Goal: Task Accomplishment & Management: Manage account settings

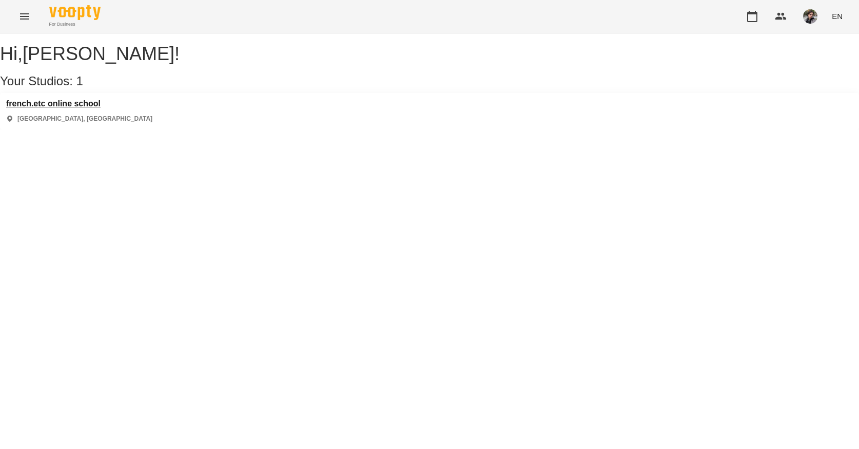
click at [109, 108] on h3 "french.etc online school" at bounding box center [79, 103] width 146 height 9
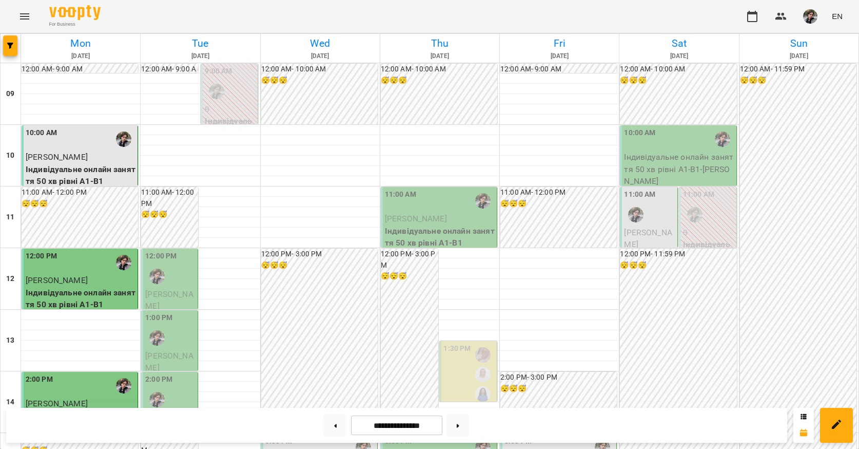
scroll to position [29, 0]
click at [180, 255] on div "12:00 PM" at bounding box center [170, 269] width 50 height 37
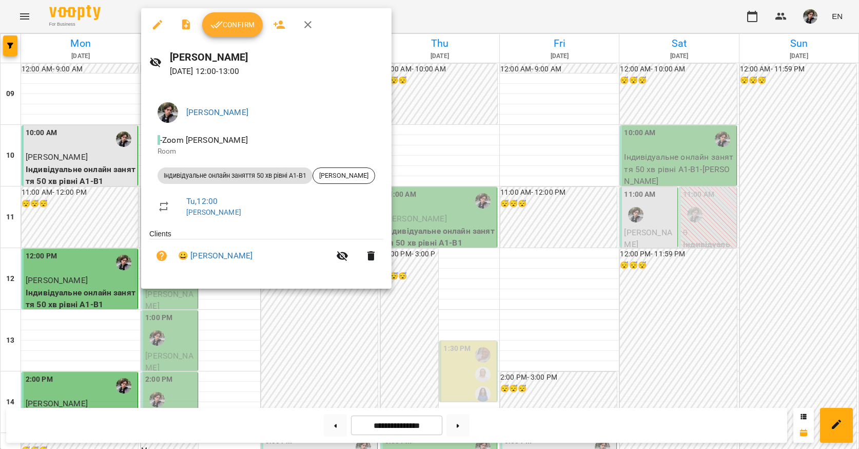
click at [241, 31] on button "Confirm" at bounding box center [232, 24] width 61 height 25
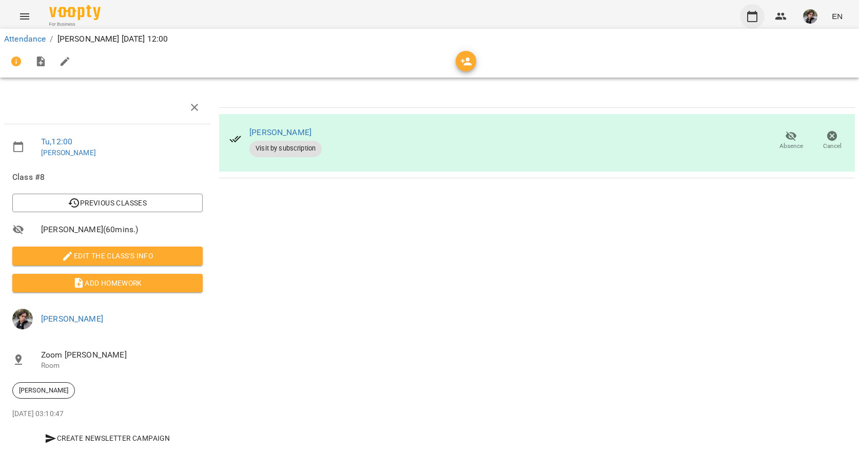
click at [750, 16] on icon "button" at bounding box center [752, 16] width 12 height 12
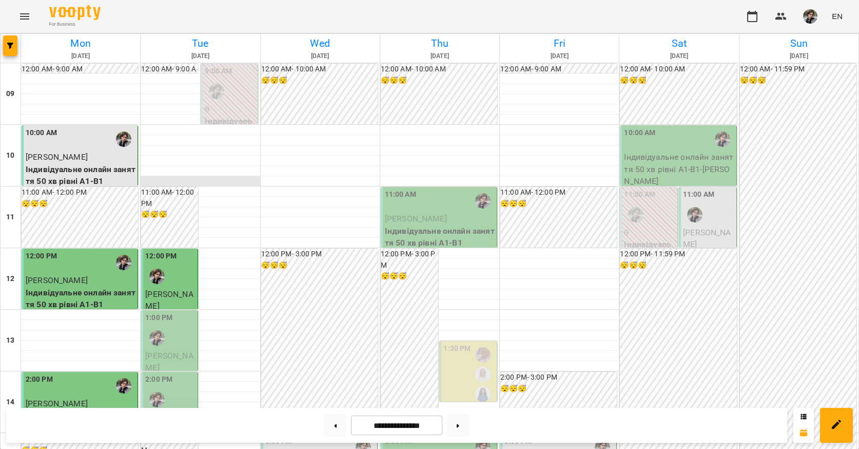
scroll to position [21, 0]
click at [174, 312] on div "1:00 PM" at bounding box center [170, 330] width 50 height 37
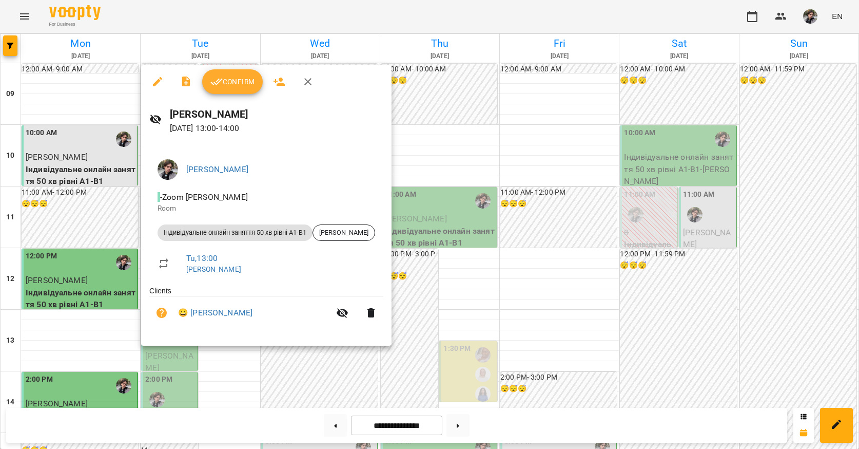
click at [232, 88] on button "Confirm" at bounding box center [232, 81] width 61 height 25
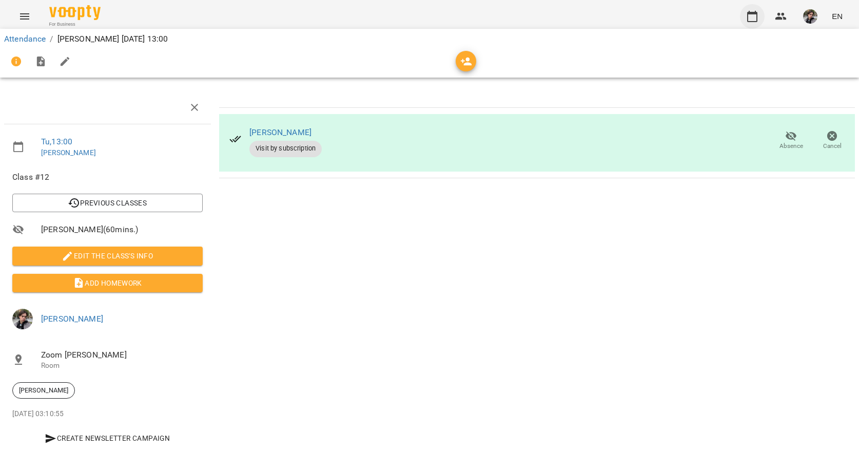
click at [756, 13] on icon "button" at bounding box center [752, 16] width 10 height 11
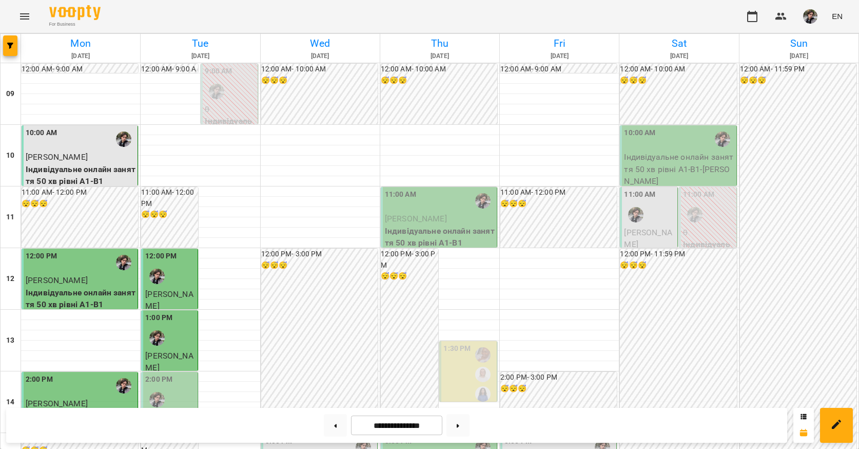
scroll to position [168, 0]
click at [158, 388] on div at bounding box center [157, 400] width 24 height 24
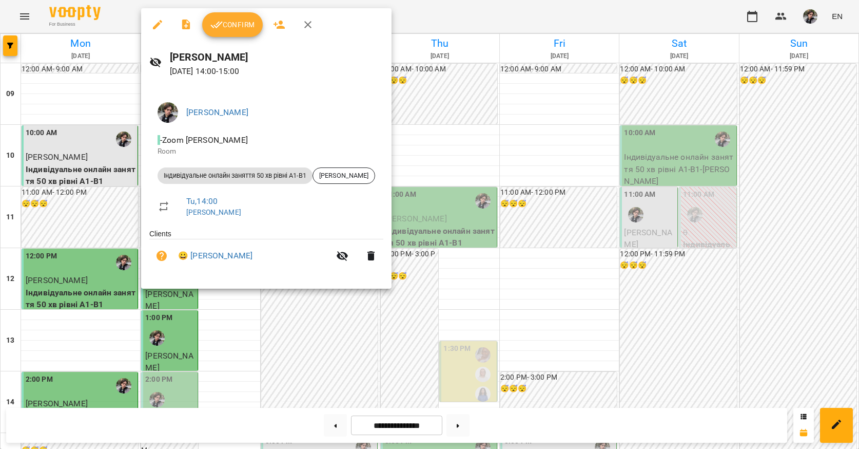
click at [233, 30] on span "Confirm" at bounding box center [232, 24] width 44 height 12
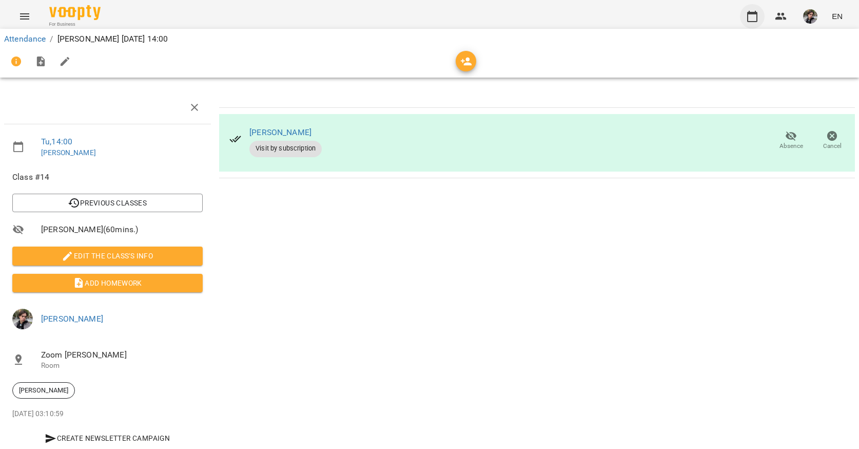
click at [753, 16] on icon "button" at bounding box center [752, 16] width 12 height 12
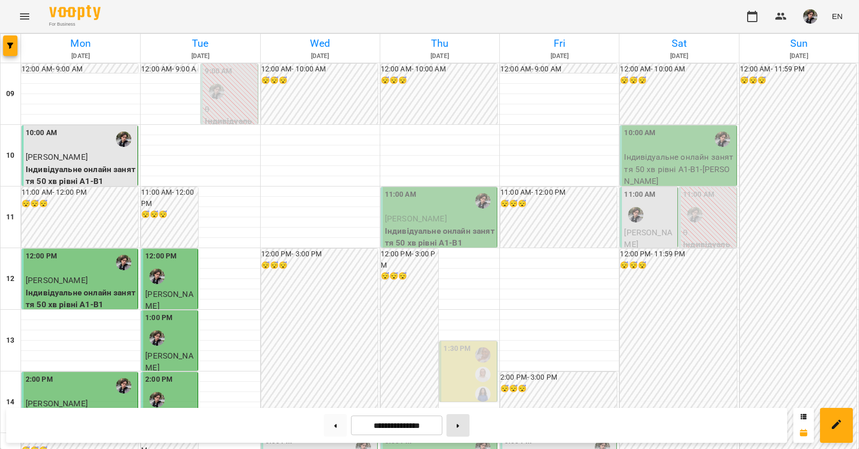
click at [465, 426] on button at bounding box center [458, 425] width 23 height 23
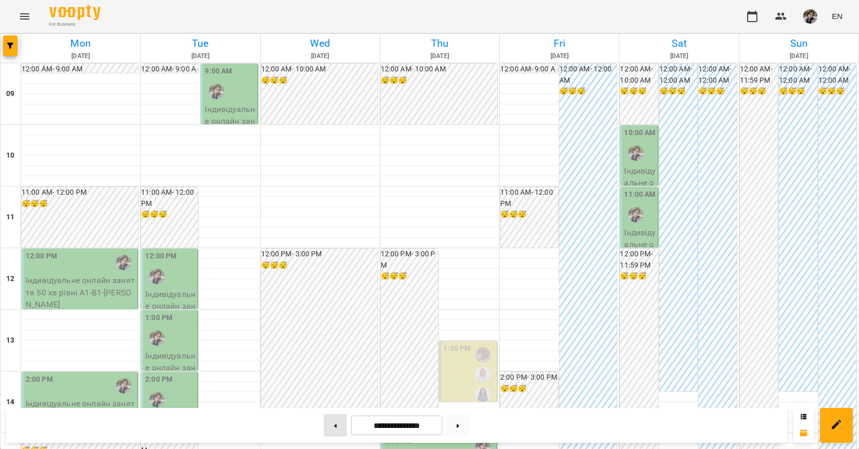
click at [334, 427] on button at bounding box center [335, 425] width 23 height 23
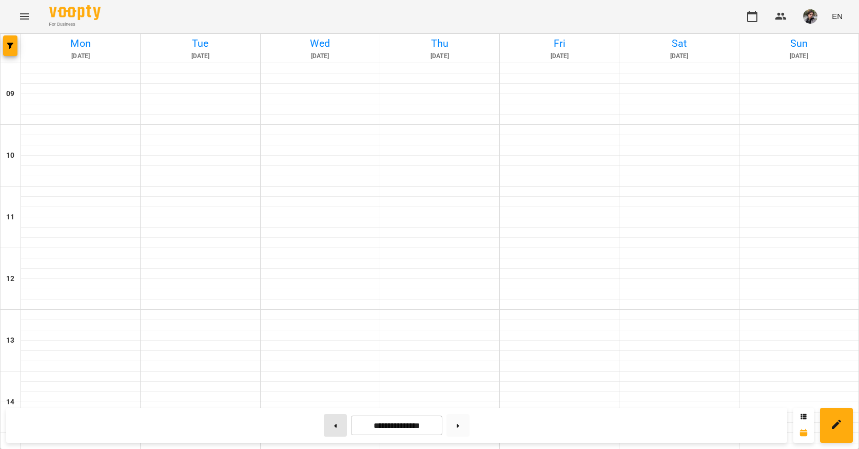
click at [334, 427] on button at bounding box center [335, 425] width 23 height 23
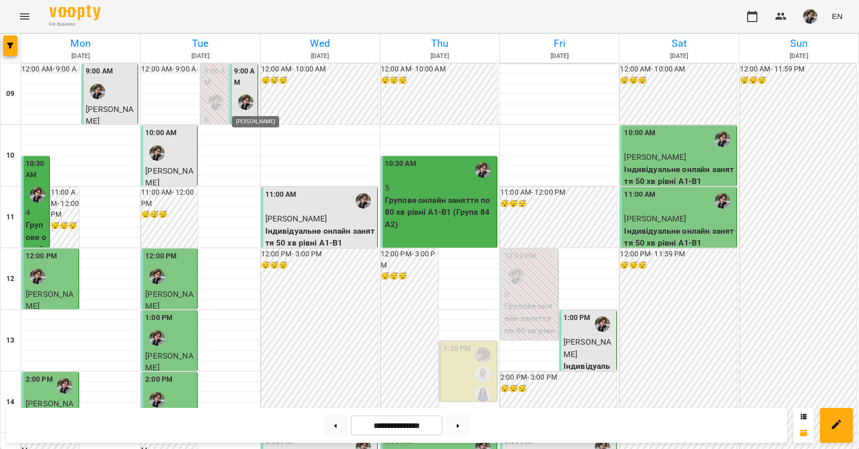
click at [248, 106] on img "Микита" at bounding box center [245, 101] width 15 height 15
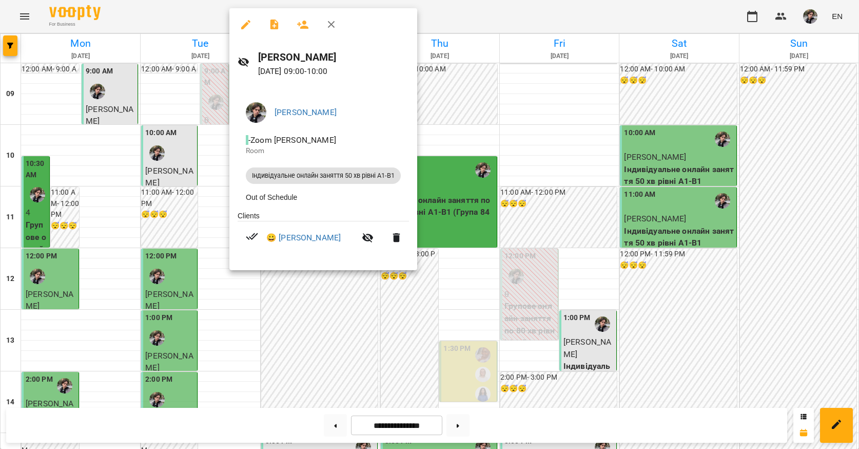
click at [203, 271] on div at bounding box center [429, 224] width 859 height 449
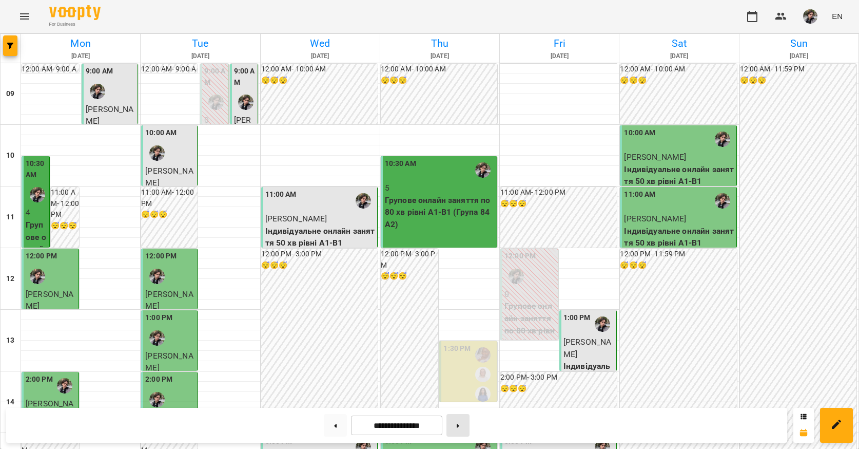
click at [459, 427] on icon at bounding box center [458, 426] width 3 height 4
type input "**********"
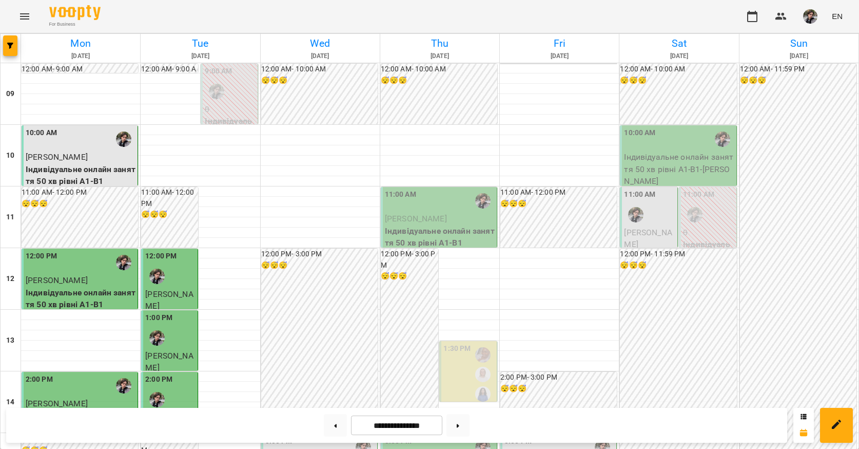
click at [803, 19] on button "button" at bounding box center [810, 16] width 27 height 27
click at [803, 38] on span "[PERSON_NAME]" at bounding box center [811, 39] width 69 height 12
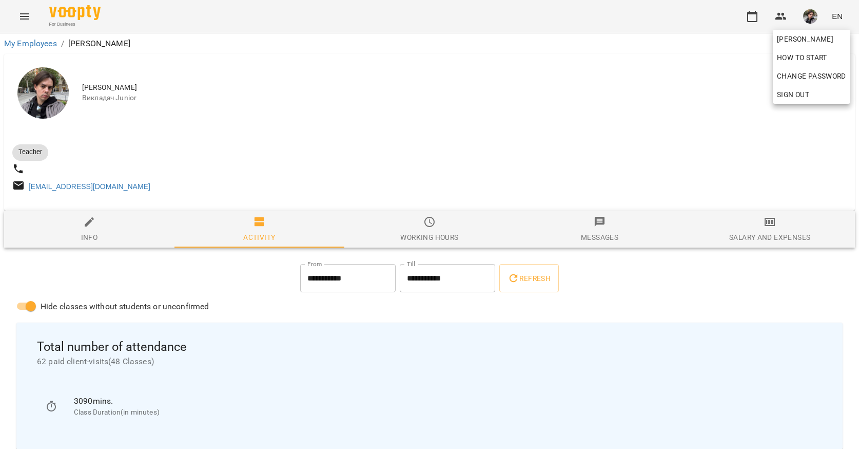
click at [406, 71] on div at bounding box center [429, 224] width 859 height 449
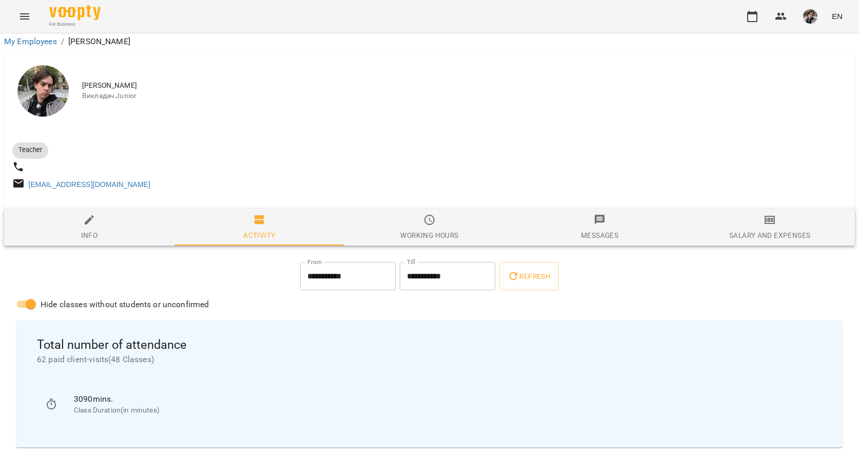
scroll to position [152, 0]
